Goal: Task Accomplishment & Management: Complete application form

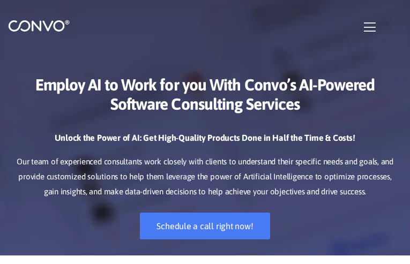
type input "gnMYvzwpSip"
checkbox input"] "false"
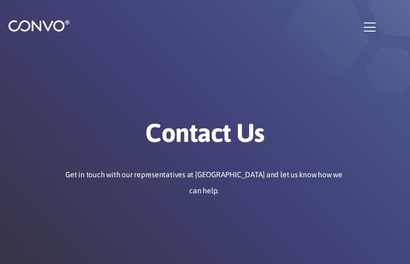
type input "GVUlzKZy"
type input "tujigene62@gmail.com"
type input "pTmYFGNQjMqQ"
type input "cPXaWxoN"
type input "onSnzjxVecdumFT"
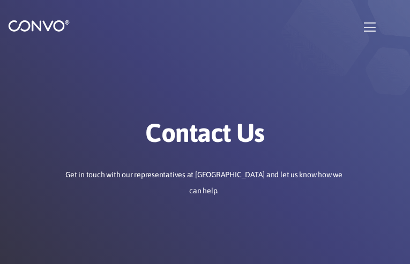
checkbox input"] "false"
type input "siPbvdStk"
type input "tujigene62@gmail.com"
type input "VqXUknYmyPmZvD"
type input "pAMYPScuBfP"
